Goal: Task Accomplishment & Management: Complete application form

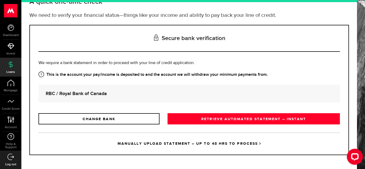
scroll to position [41, 0]
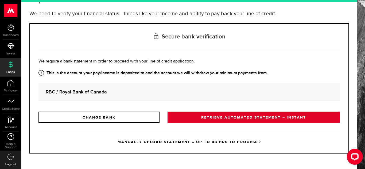
click at [266, 116] on link "RETRIEVE AUTOMATED STATEMENT – INSTANT" at bounding box center [254, 117] width 172 height 11
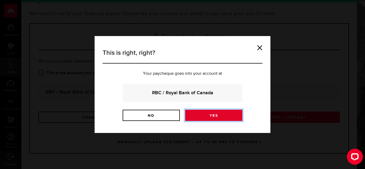
click at [225, 114] on link "Yes" at bounding box center [213, 115] width 57 height 11
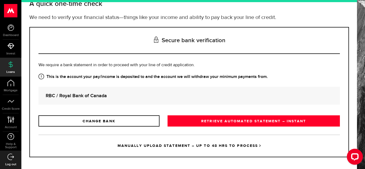
scroll to position [41, 0]
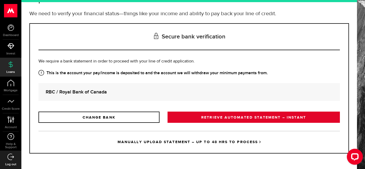
click at [263, 118] on link "RETRIEVE AUTOMATED STATEMENT – INSTANT" at bounding box center [254, 117] width 172 height 11
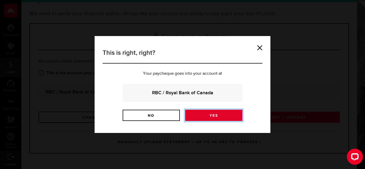
click at [211, 114] on link "Yes" at bounding box center [213, 115] width 57 height 11
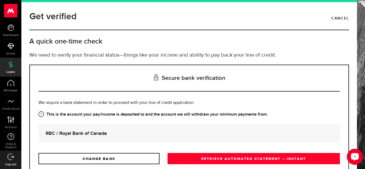
click at [354, 157] on icon "Open LiveChat chat widget" at bounding box center [355, 156] width 5 height 3
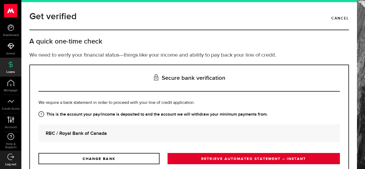
click at [212, 159] on link "RETRIEVE AUTOMATED STATEMENT – INSTANT" at bounding box center [254, 158] width 172 height 11
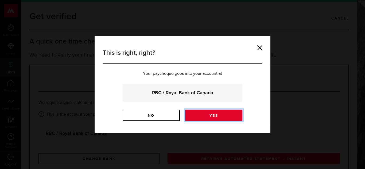
click at [220, 111] on link "Yes" at bounding box center [213, 115] width 57 height 11
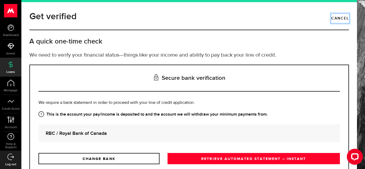
click at [336, 17] on link "Cancel" at bounding box center [341, 18] width 18 height 9
